Goal: Information Seeking & Learning: Learn about a topic

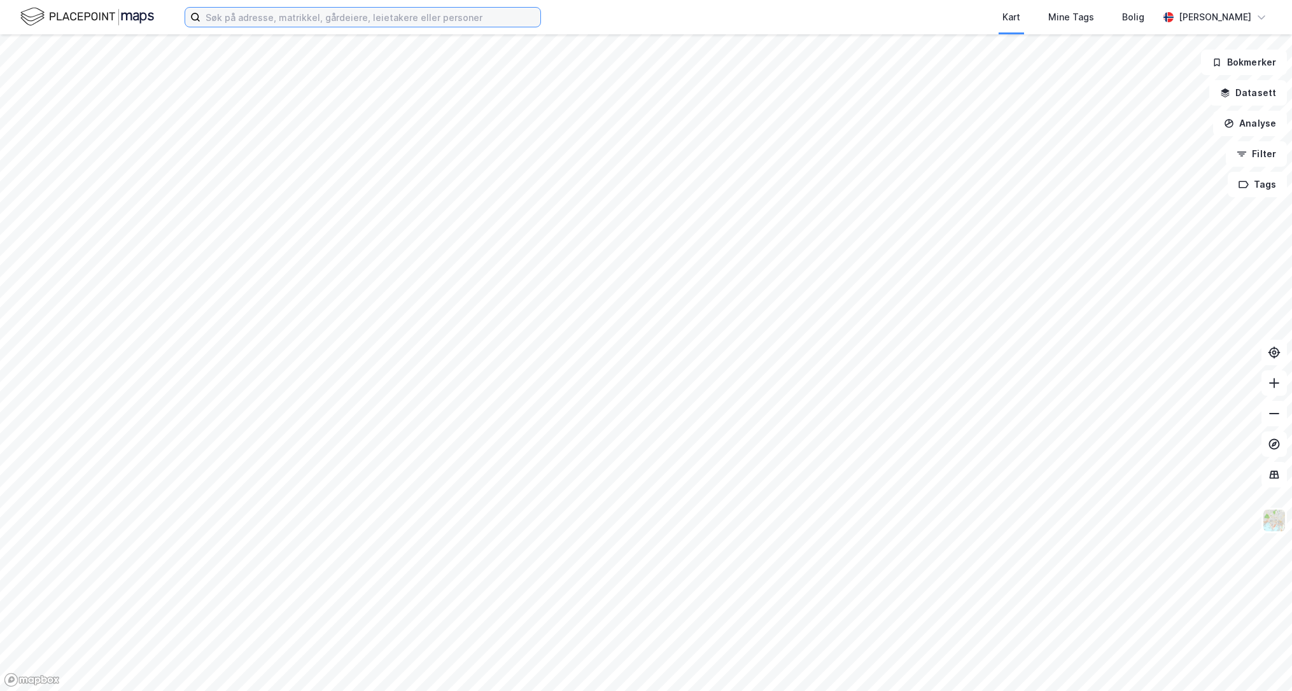
click at [255, 18] on input at bounding box center [370, 17] width 340 height 19
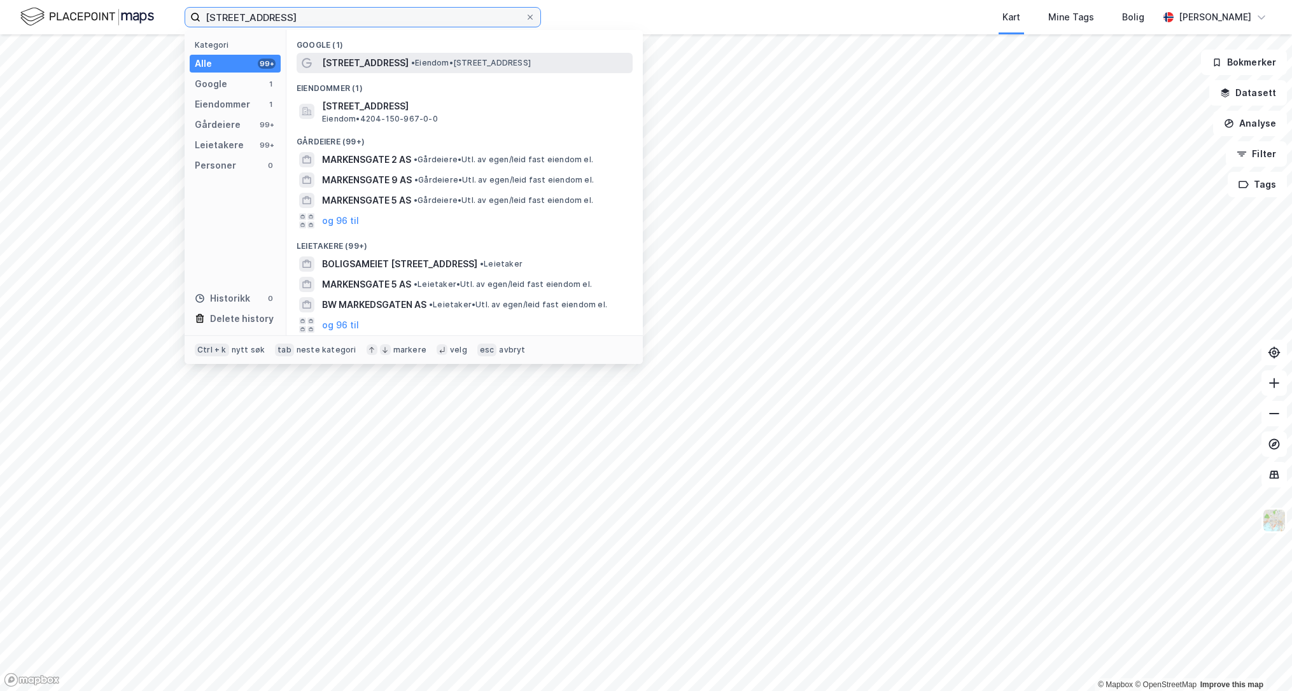
type input "[STREET_ADDRESS]"
click at [374, 57] on span "[STREET_ADDRESS]" at bounding box center [365, 62] width 87 height 15
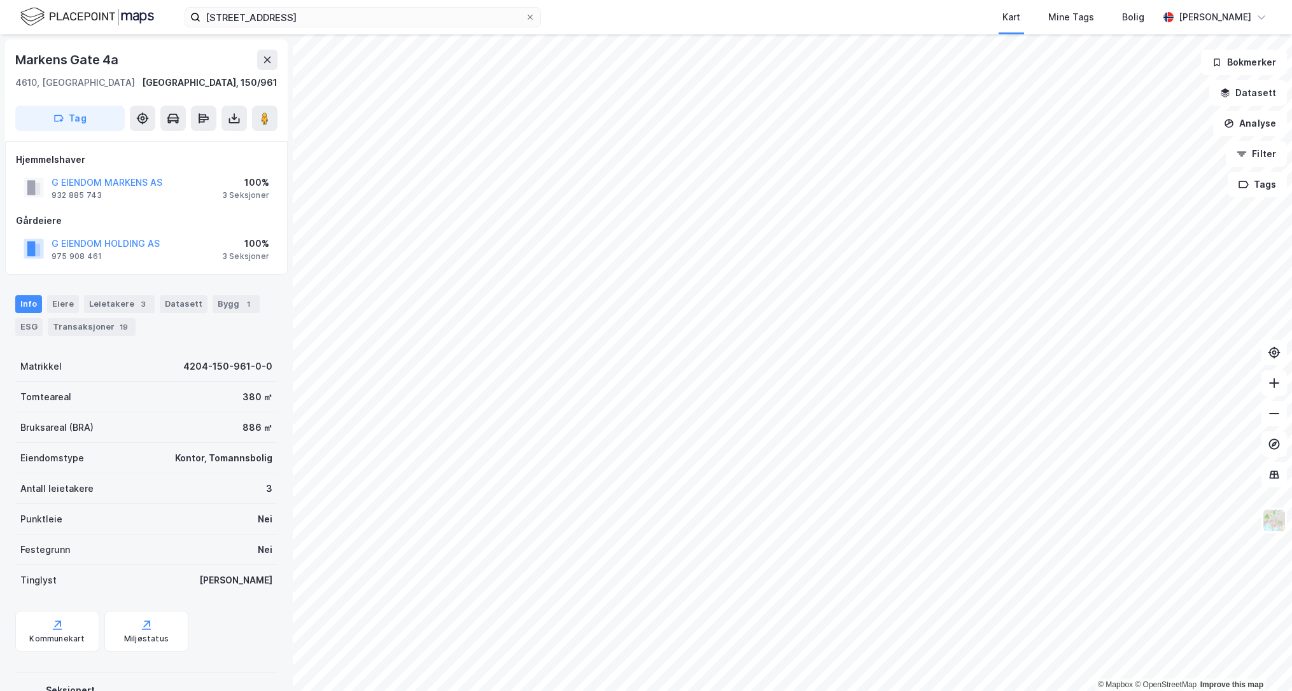
click at [1058, 690] on html "markensgate 8 Kart Mine Tags Bolig [PERSON_NAME] © Mapbox © OpenStreetMap Impro…" at bounding box center [646, 345] width 1292 height 691
